Goal: Task Accomplishment & Management: Complete application form

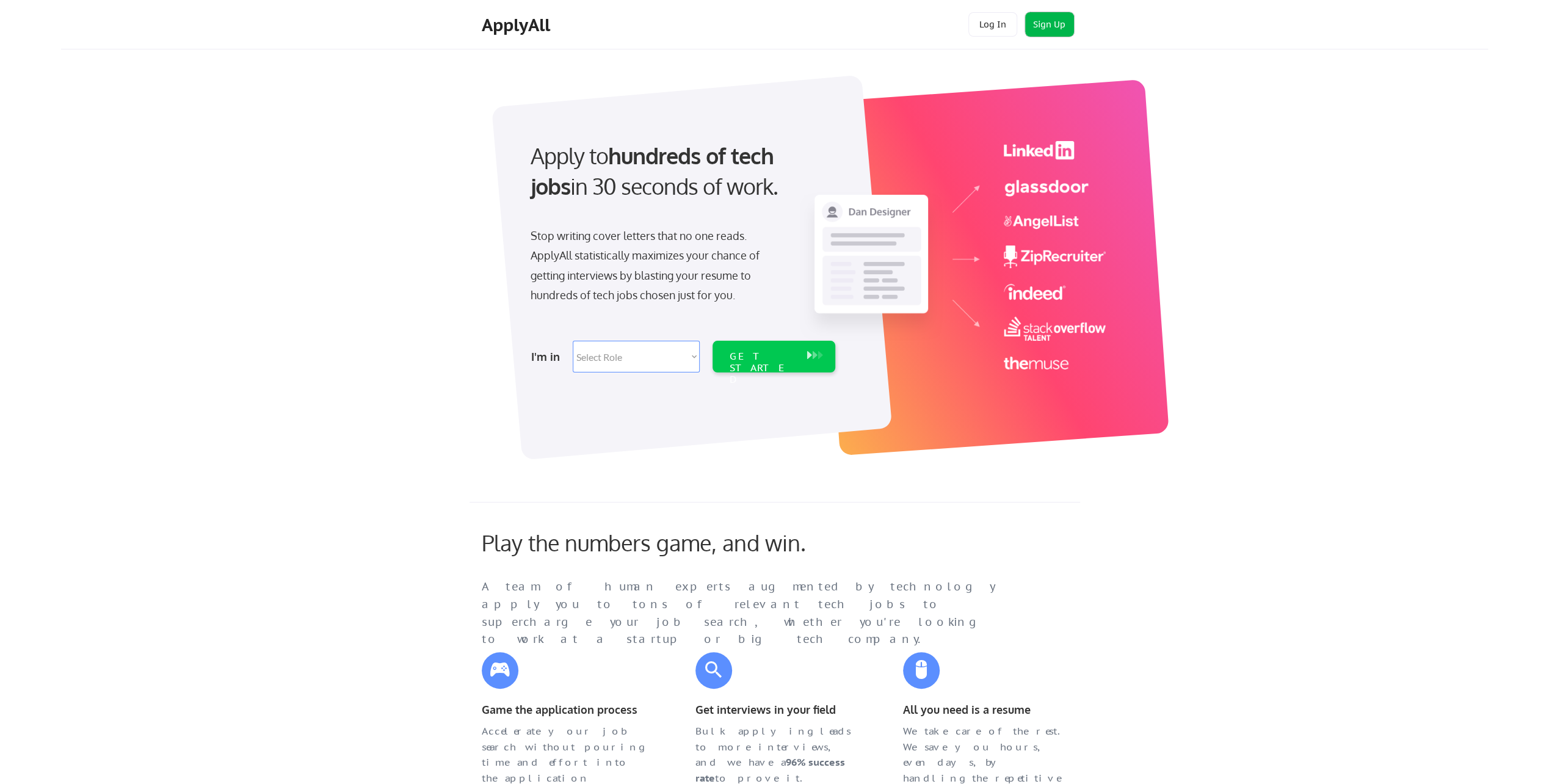
click at [1059, 23] on button "Sign Up" at bounding box center [1049, 24] width 49 height 24
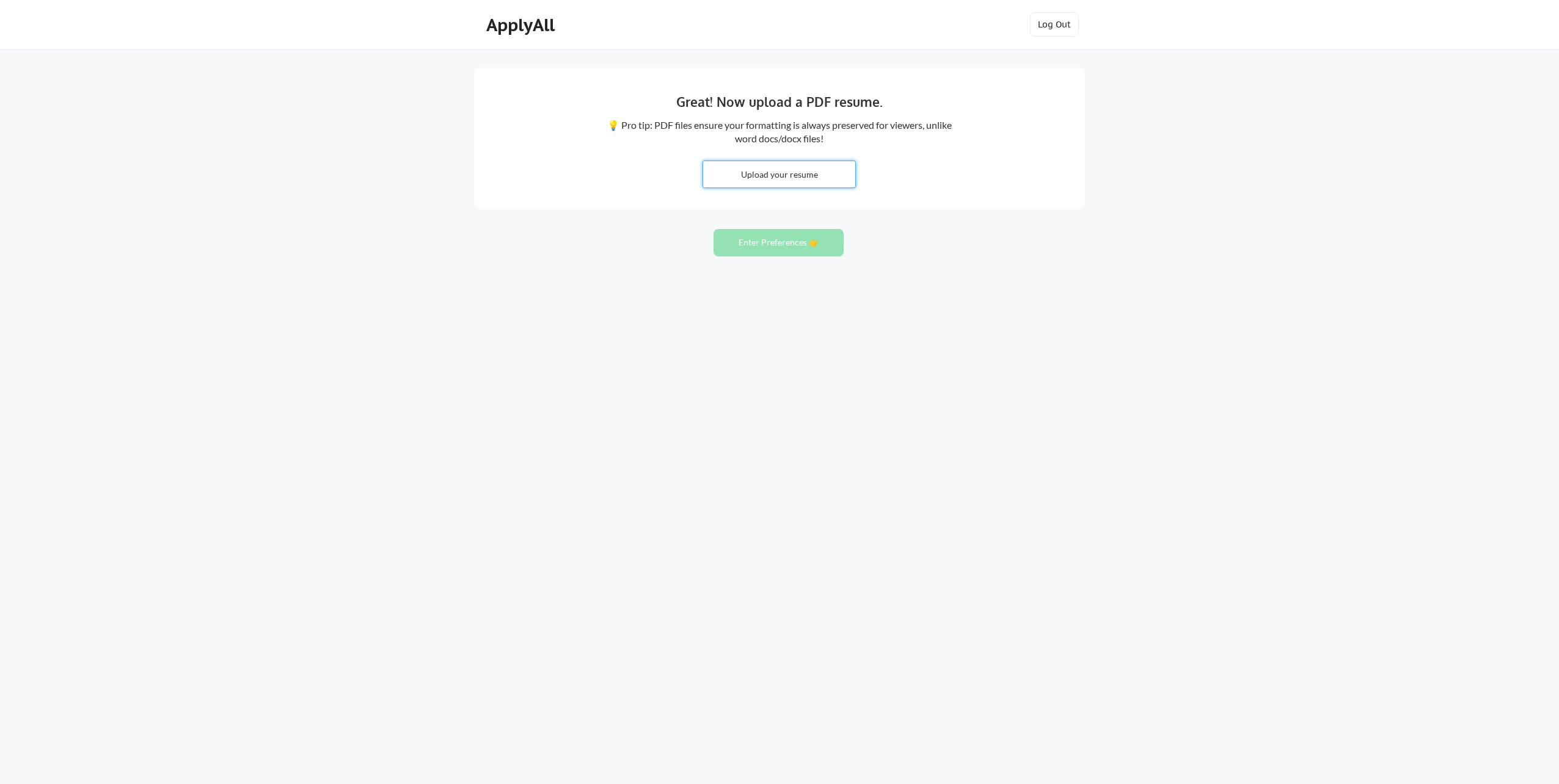
click at [763, 178] on input "file" at bounding box center [779, 174] width 152 height 26
type input "C:\fakepath\Dean iacovelli - Resume.pdf"
click at [773, 242] on button "Enter Preferences 👉" at bounding box center [778, 242] width 130 height 28
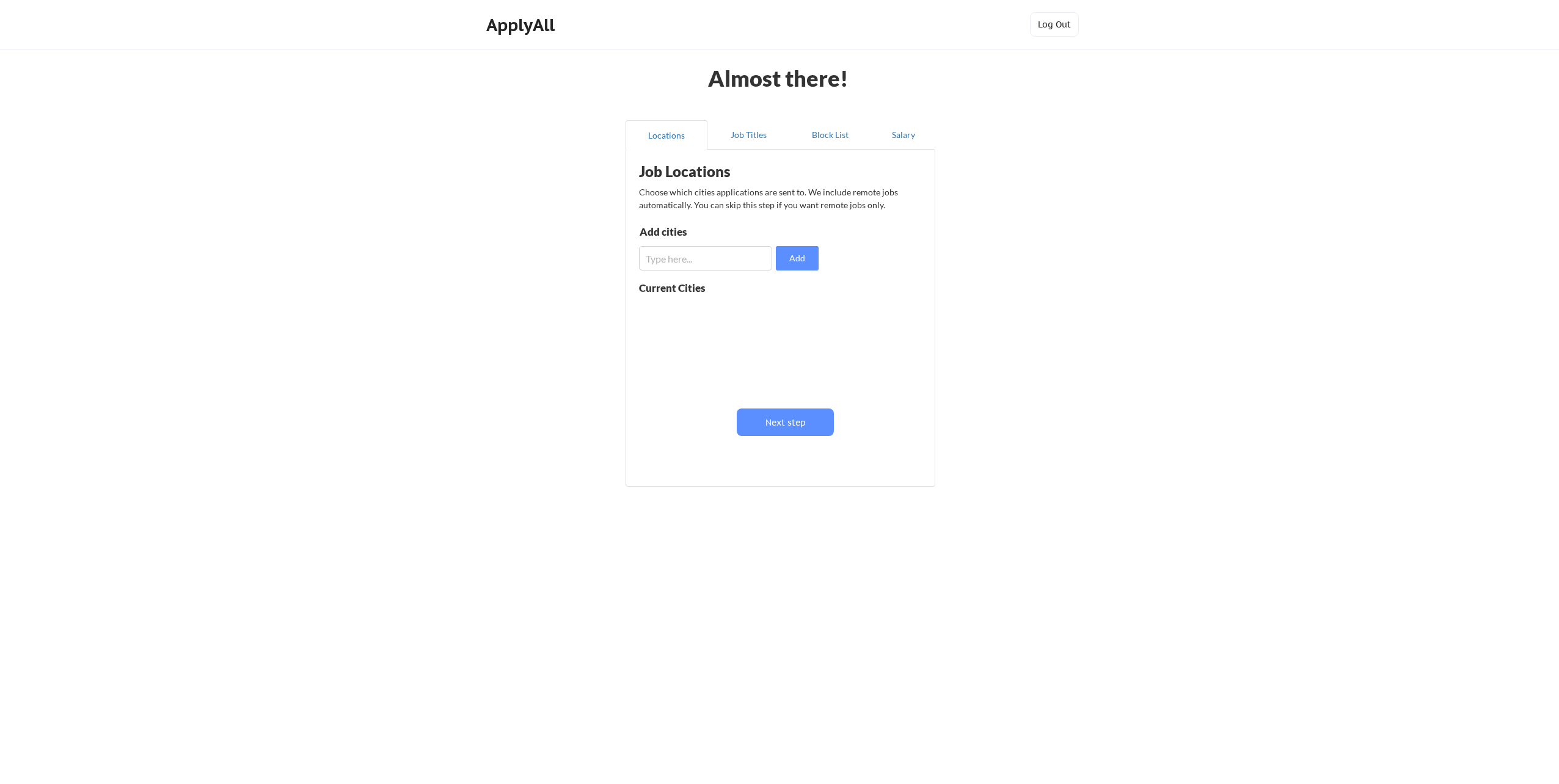
click at [679, 262] on input "input" at bounding box center [706, 258] width 133 height 24
type input "[GEOGRAPHIC_DATA]"
click at [798, 262] on button "Add" at bounding box center [797, 258] width 43 height 24
click at [692, 262] on input "input" at bounding box center [706, 258] width 133 height 24
type input "[PERSON_NAME]"
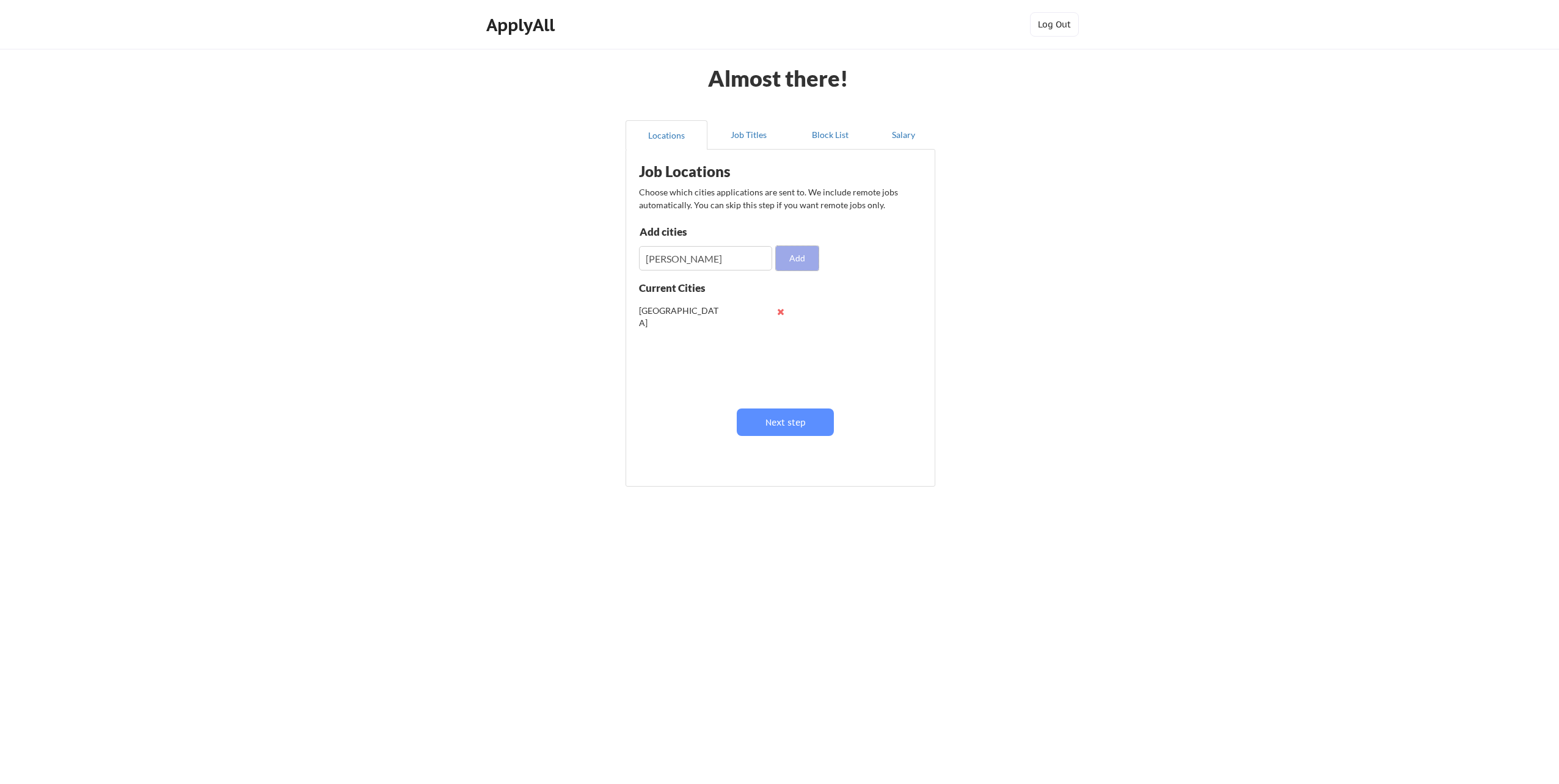
click at [801, 256] on button "Add" at bounding box center [797, 258] width 43 height 24
click at [675, 255] on input "input" at bounding box center [706, 258] width 133 height 24
type input "bellevue"
click at [797, 262] on button "Add" at bounding box center [797, 258] width 43 height 24
click at [781, 422] on button "Next step" at bounding box center [785, 422] width 97 height 28
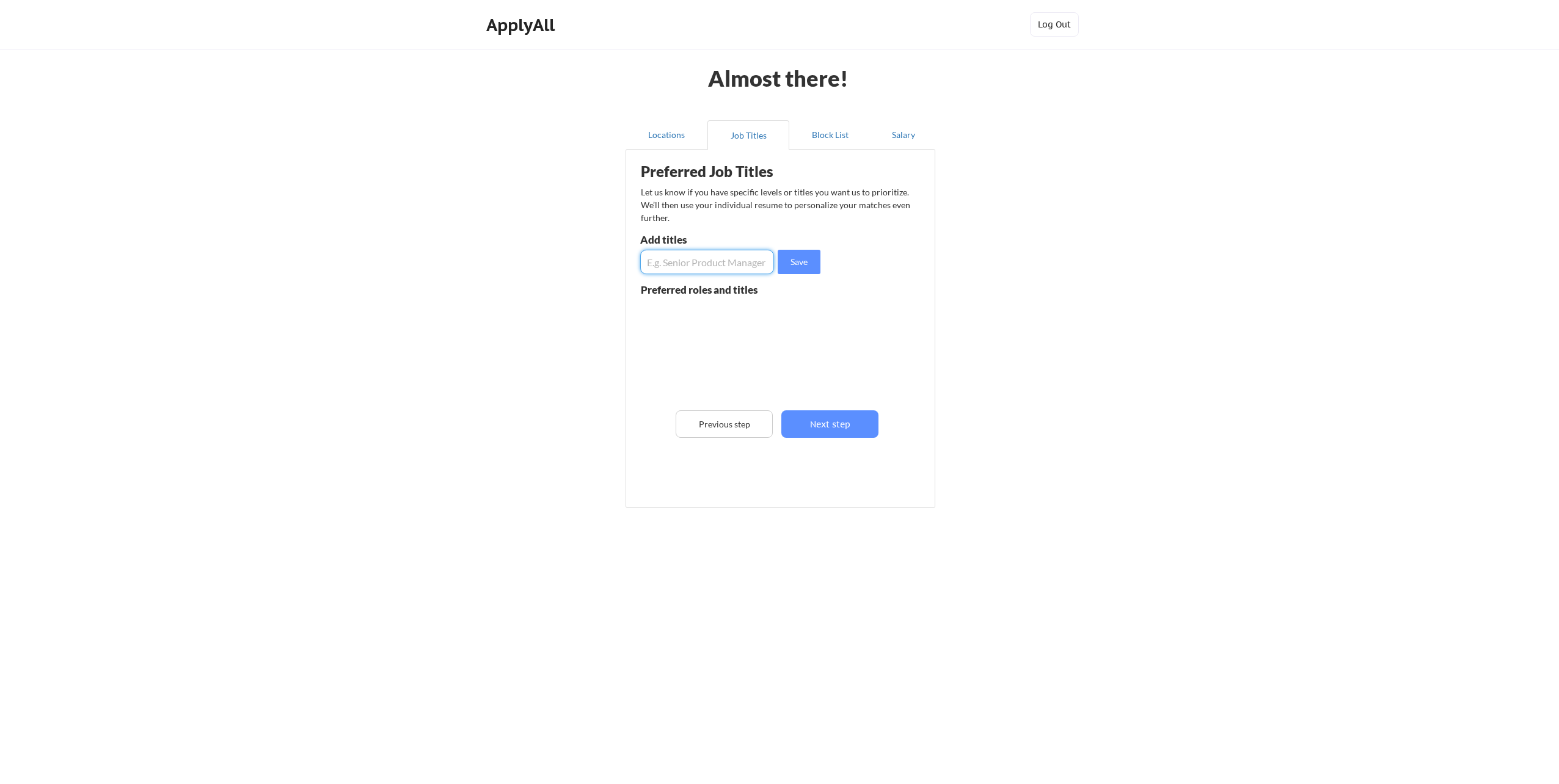
click at [651, 262] on input "input" at bounding box center [706, 262] width 134 height 24
type input "regional sales manager"
click at [804, 264] on button "Save" at bounding box center [799, 262] width 43 height 24
click at [677, 260] on input "input" at bounding box center [706, 262] width 134 height 24
type input "District sales manager"
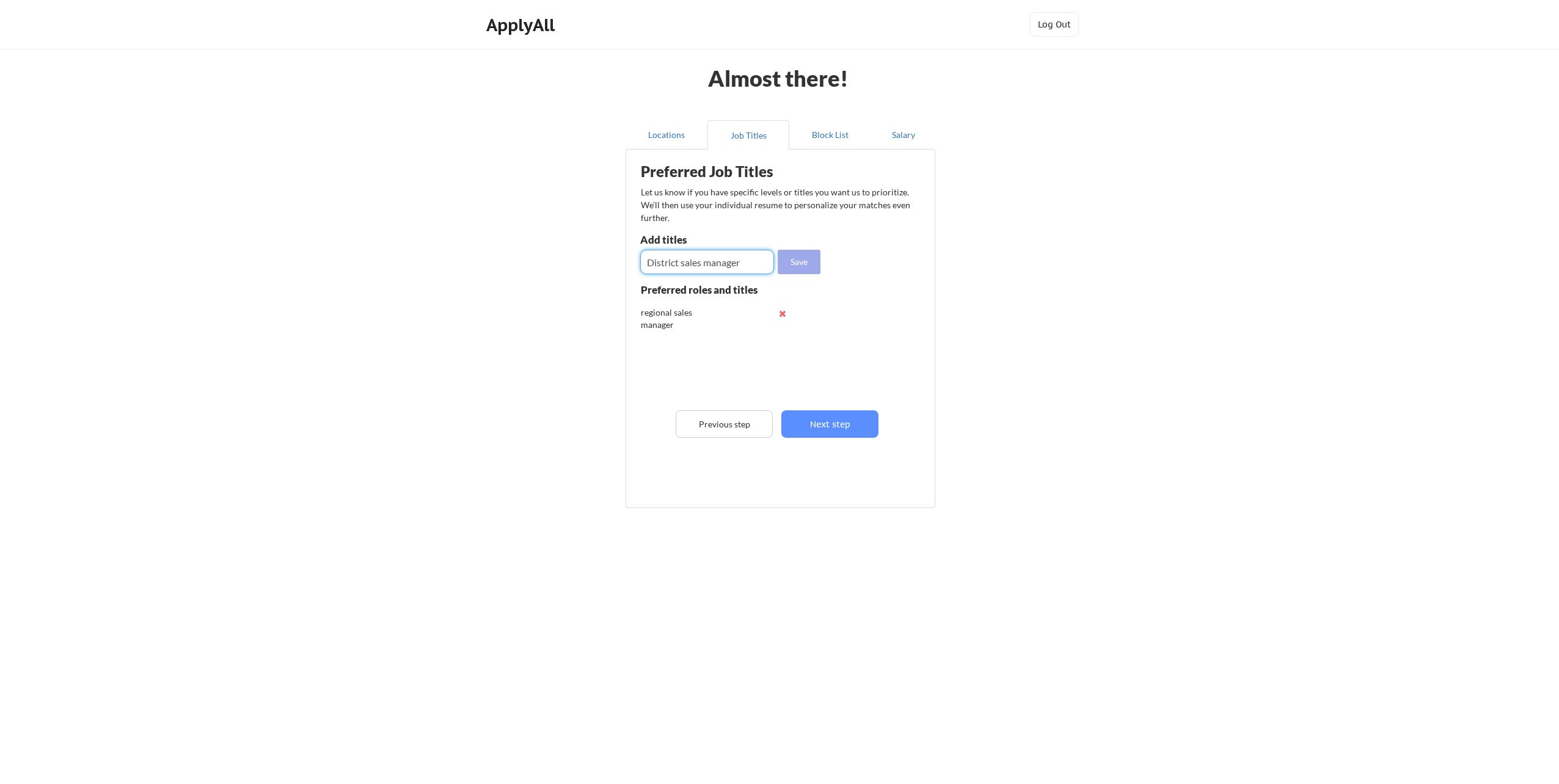
click at [799, 262] on button "Save" at bounding box center [799, 262] width 43 height 24
click at [677, 265] on input "input" at bounding box center [706, 262] width 134 height 24
click at [690, 265] on input "input" at bounding box center [706, 262] width 134 height 24
type input "sales manager"
click at [810, 262] on button "Save" at bounding box center [799, 262] width 43 height 24
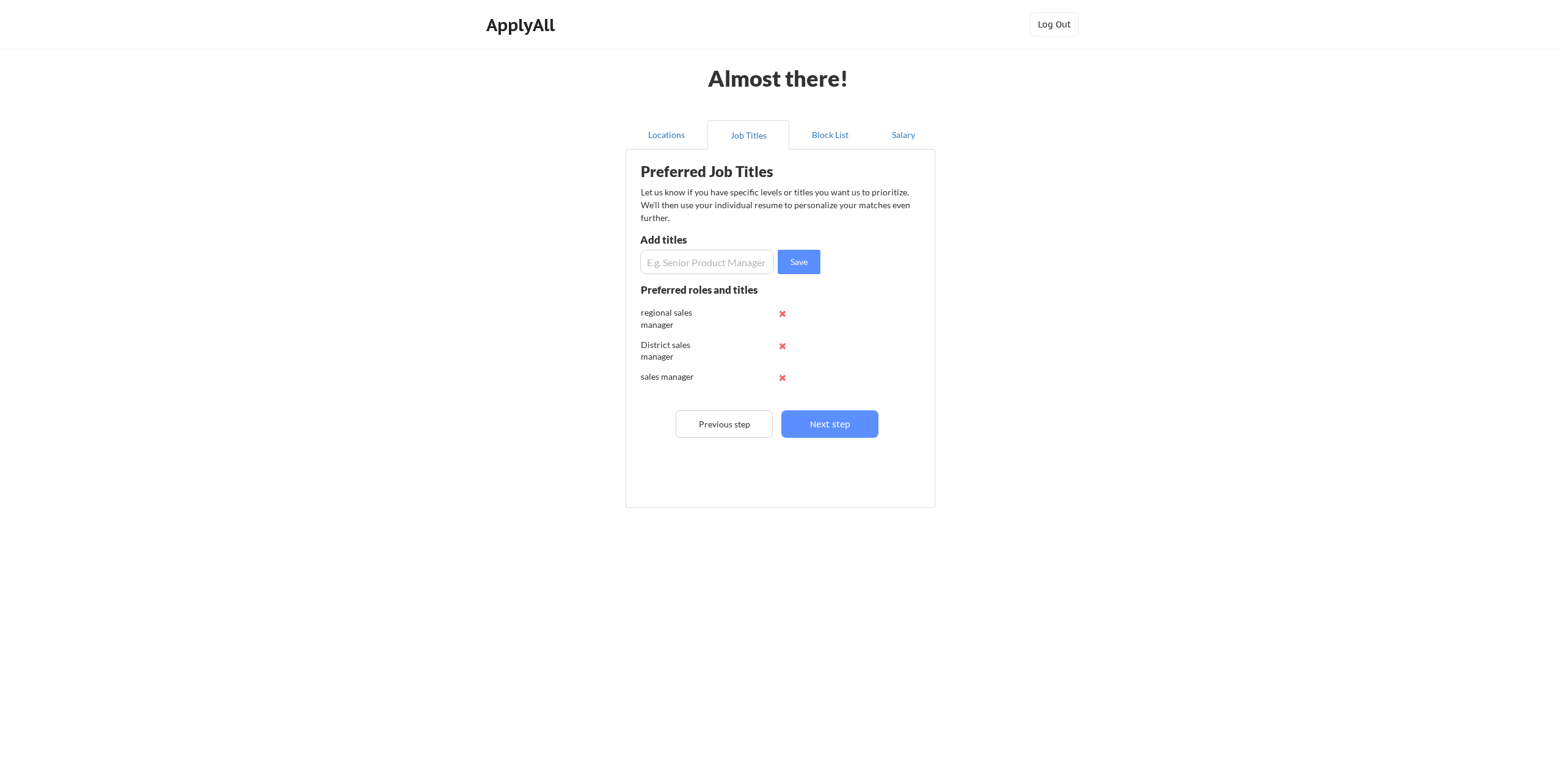
click at [740, 268] on input "input" at bounding box center [706, 262] width 134 height 24
type input "technical manager"
click at [806, 262] on button "Save" at bounding box center [799, 262] width 43 height 24
click at [835, 420] on button "Next step" at bounding box center [829, 424] width 97 height 28
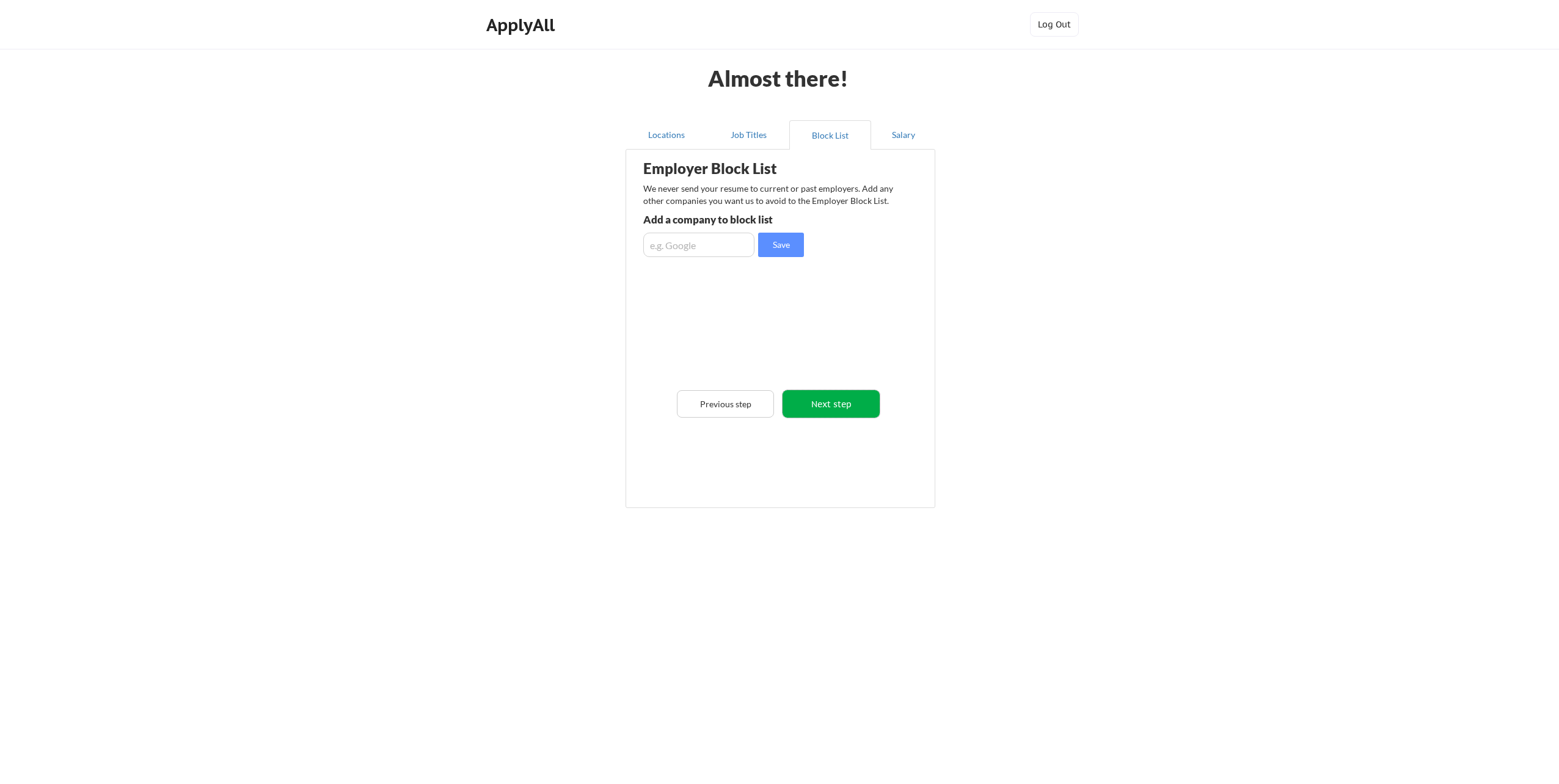
click at [828, 402] on button "Next step" at bounding box center [831, 403] width 97 height 28
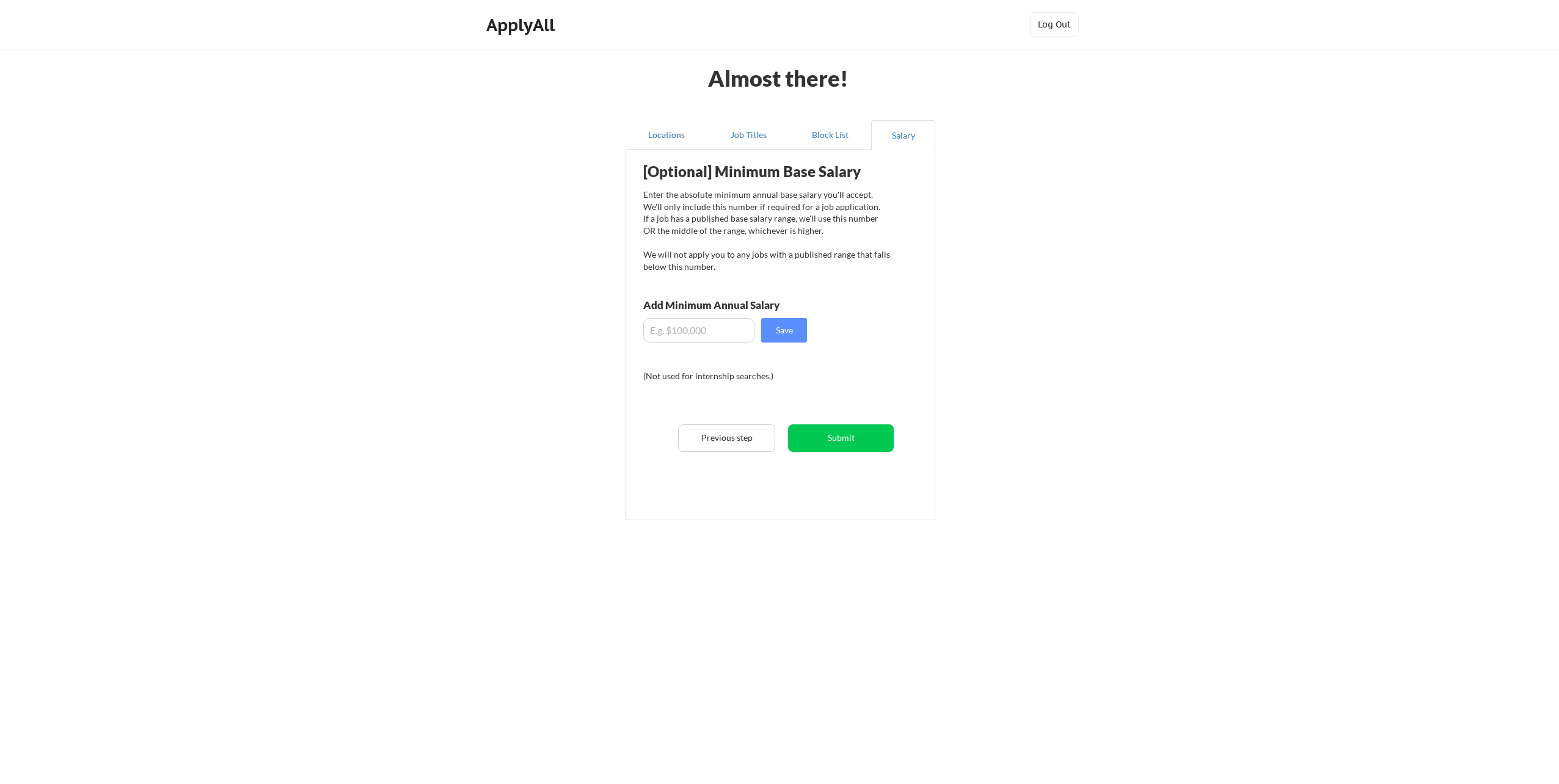
click at [680, 330] on input "input" at bounding box center [699, 330] width 111 height 24
type input "$190,000"
click at [785, 328] on button "Save" at bounding box center [784, 330] width 46 height 24
click at [837, 440] on button "Submit" at bounding box center [840, 438] width 106 height 28
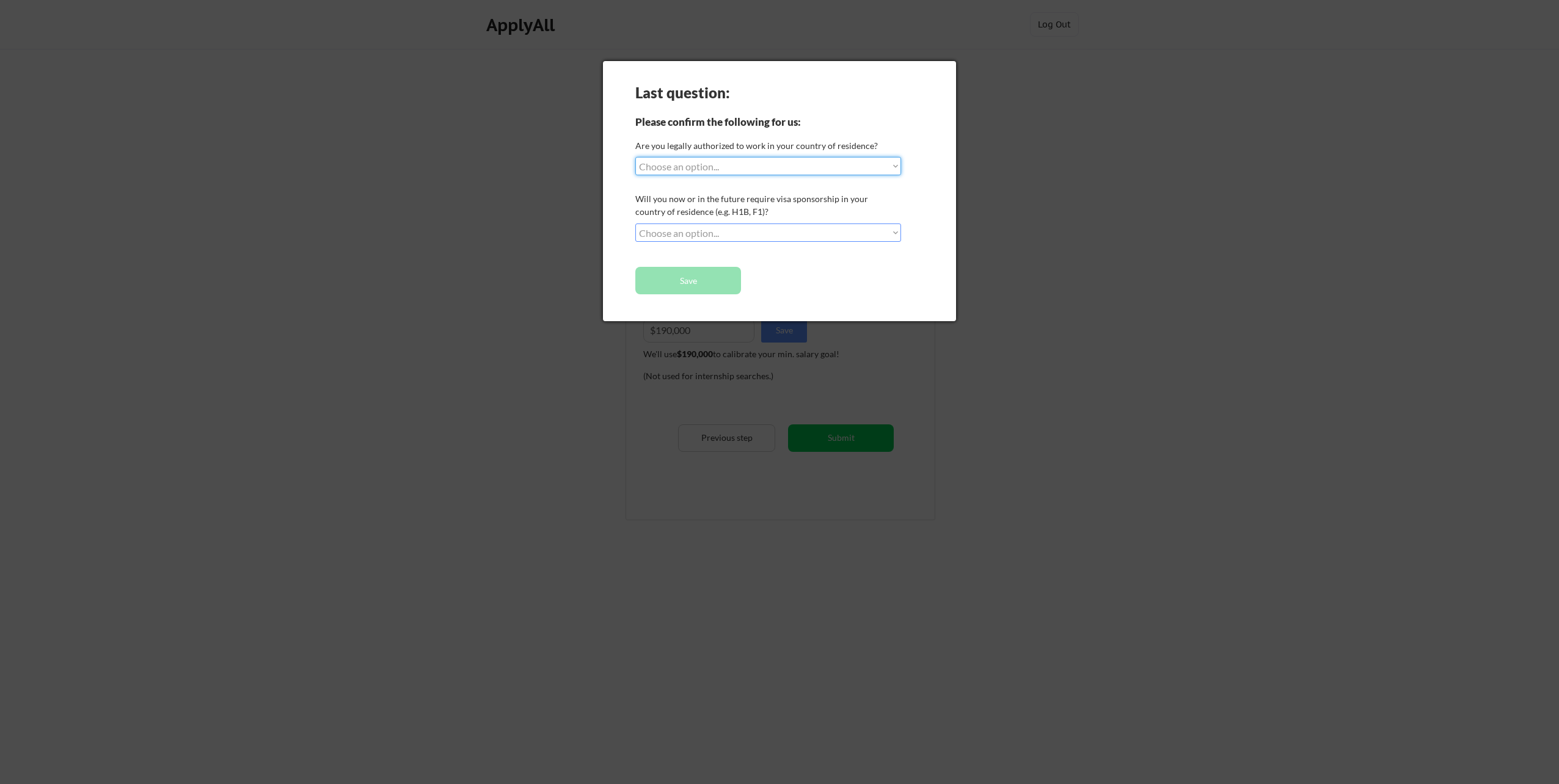
click at [898, 165] on select "Choose an option... Yes, I am a US Citizen Yes, I am a Canadian Citizen Yes, I …" at bounding box center [768, 166] width 266 height 18
select select ""yes__i_am_a_us_citizen""
click at [636, 157] on select "Choose an option... Yes, I am a US Citizen Yes, I am a Canadian Citizen Yes, I …" at bounding box center [768, 166] width 266 height 18
click at [672, 234] on select "Choose an option... No, I will not need sponsorship Yes, I will need sponsorship" at bounding box center [768, 233] width 266 height 18
select select ""no__i_will_not_need_sponsorship""
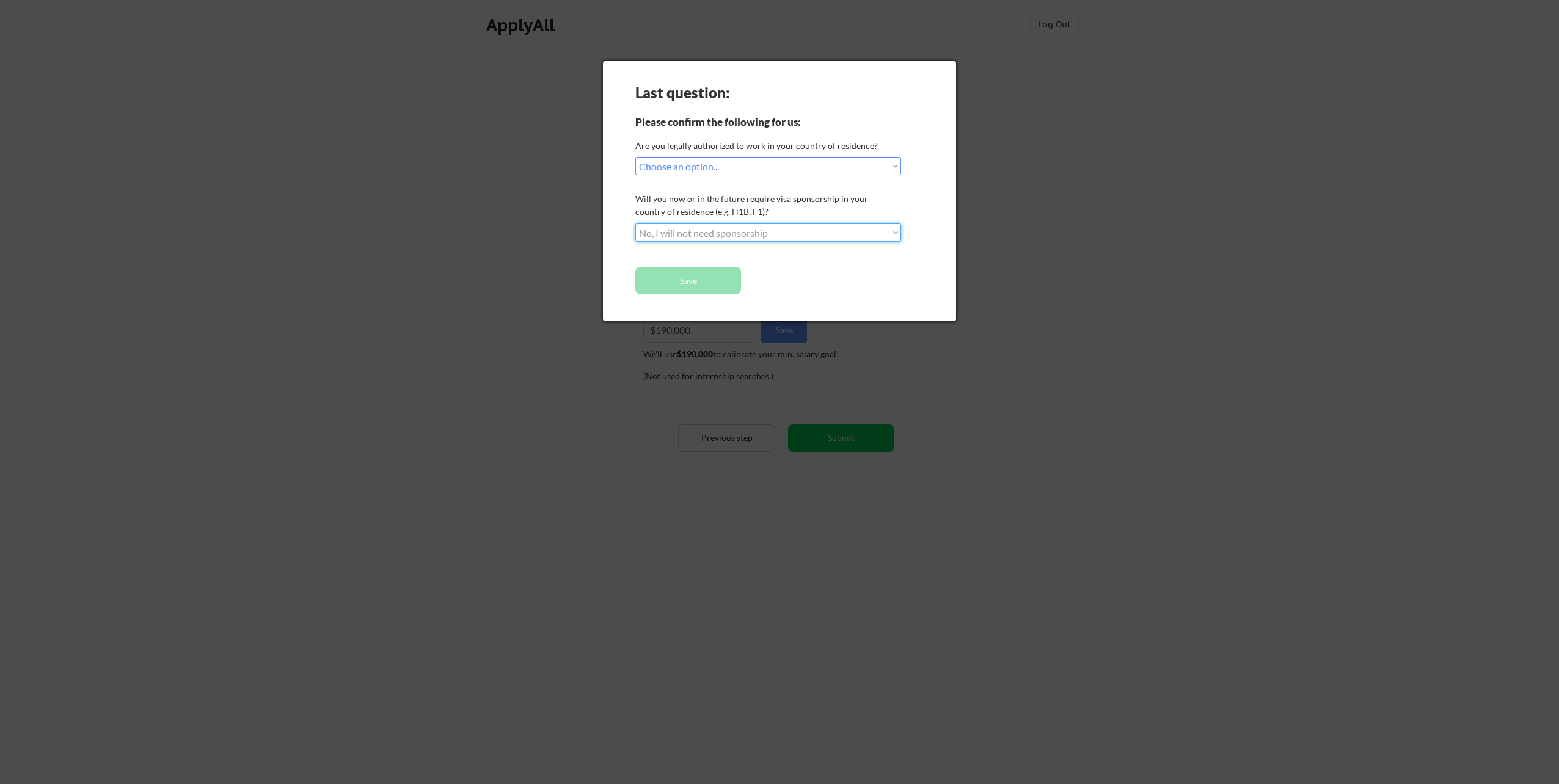
click at [636, 223] on select "Choose an option... No, I will not need sponsorship Yes, I will need sponsorship" at bounding box center [768, 233] width 266 height 18
click at [689, 283] on button "Save" at bounding box center [688, 280] width 106 height 28
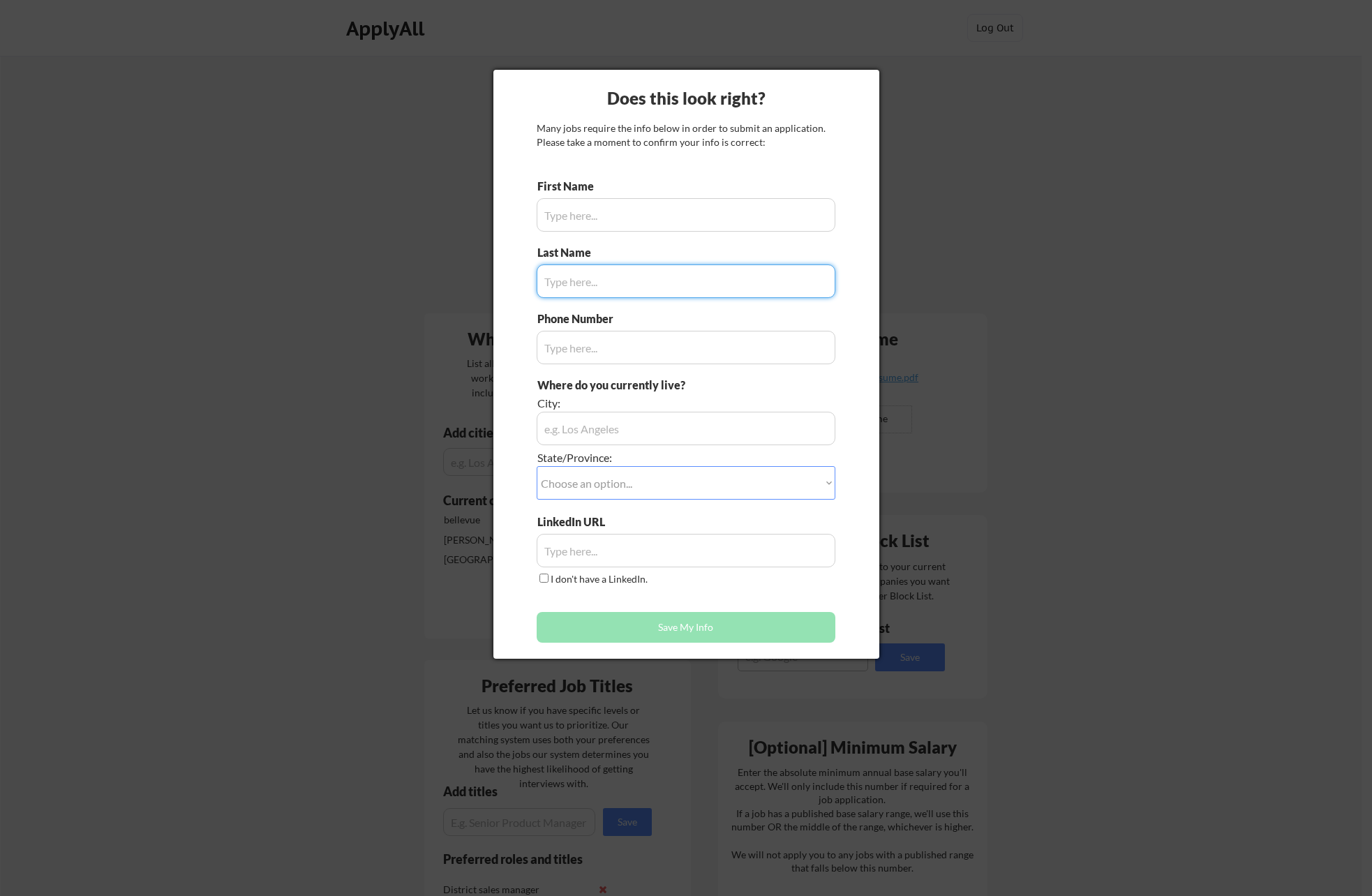
click at [290, 264] on div at bounding box center [686, 448] width 1372 height 896
click at [1148, 75] on div at bounding box center [686, 448] width 1372 height 896
click at [297, 238] on div at bounding box center [686, 448] width 1372 height 896
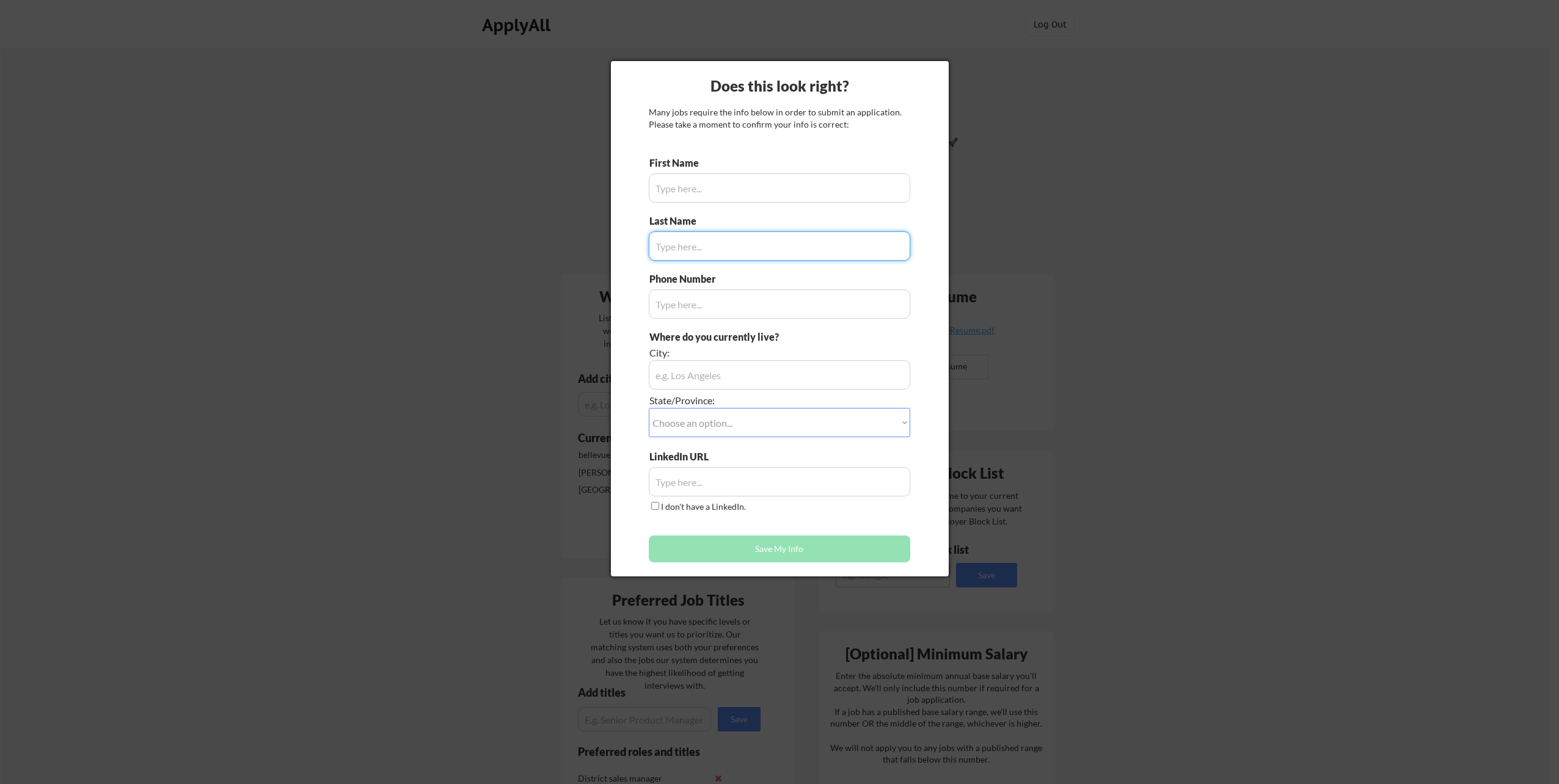
click at [387, 194] on div at bounding box center [780, 392] width 1559 height 784
click at [1175, 120] on div at bounding box center [780, 392] width 1559 height 784
click at [506, 26] on div at bounding box center [780, 392] width 1559 height 784
